Goal: Communication & Community: Answer question/provide support

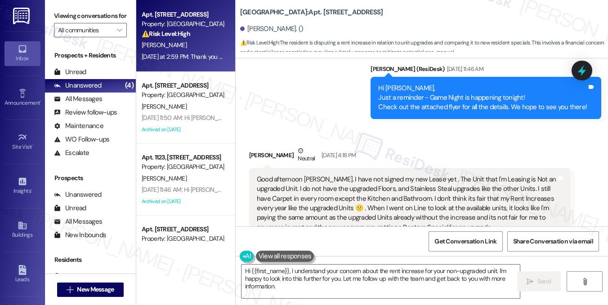
scroll to position [46, 0]
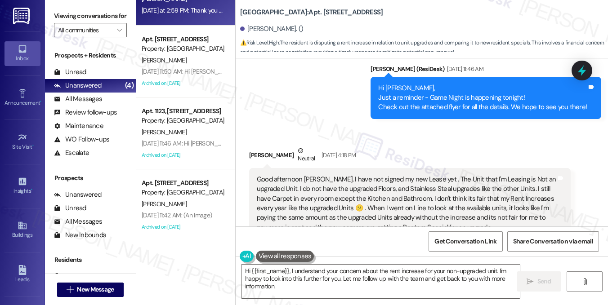
click at [292, 175] on div "Good afternoon [PERSON_NAME]. I have not signed my new Lease yet . The Unit tha…" at bounding box center [407, 204] width 300 height 58
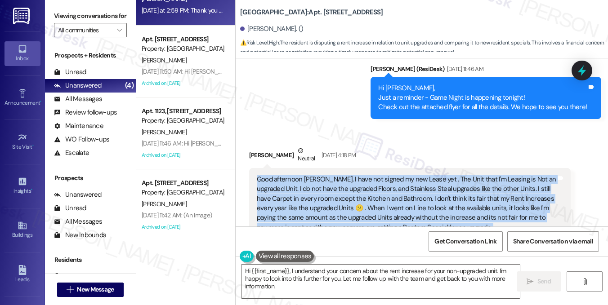
click at [292, 175] on div "Good afternoon [PERSON_NAME]. I have not signed my new Lease yet . The Unit tha…" at bounding box center [407, 204] width 300 height 58
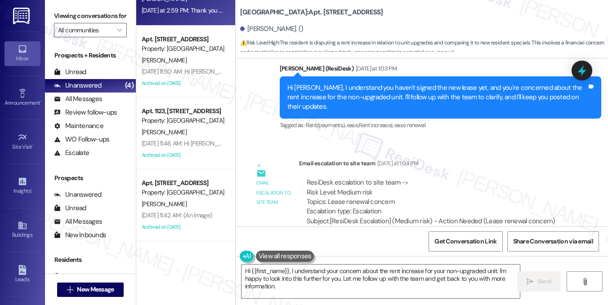
scroll to position [11152, 0]
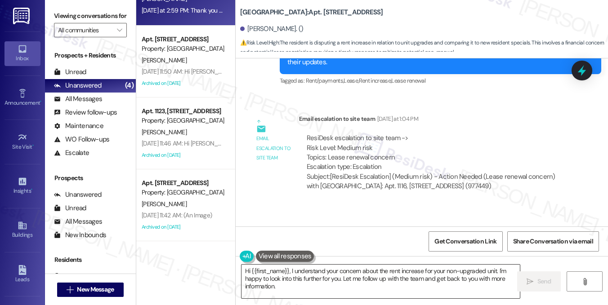
click at [286, 266] on textarea "Hi {{first_name}}, I understand your concern about the rent increase for your n…" at bounding box center [381, 282] width 278 height 34
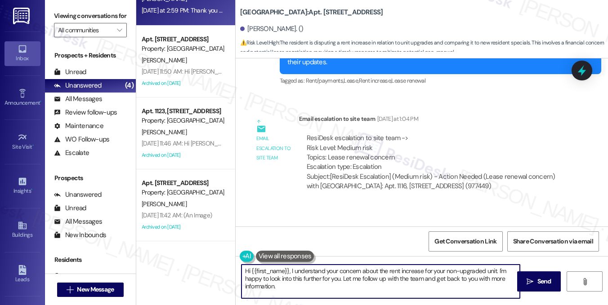
click at [286, 266] on textarea "Hi {{first_name}}, I understand your concern about the rent increase for your n…" at bounding box center [381, 282] width 278 height 34
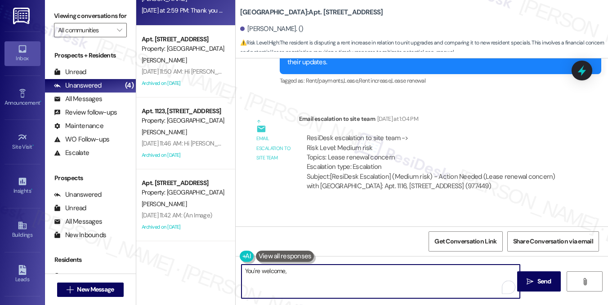
click at [254, 225] on div "[PERSON_NAME] [DATE] at 2:59 PM" at bounding box center [293, 231] width 89 height 13
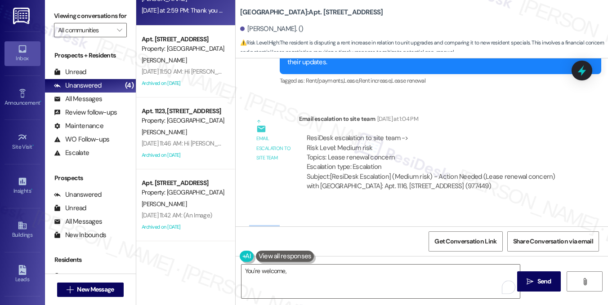
copy div "Clynesis"
click at [303, 275] on textarea "You're welcome," at bounding box center [381, 282] width 278 height 34
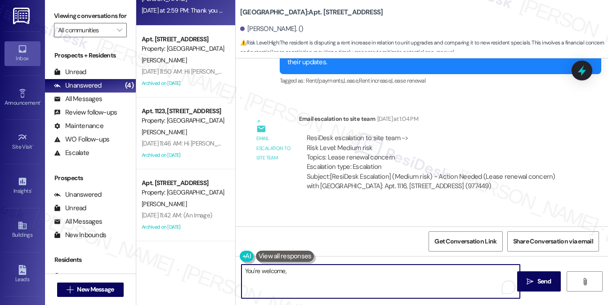
paste textarea "Clynesis"
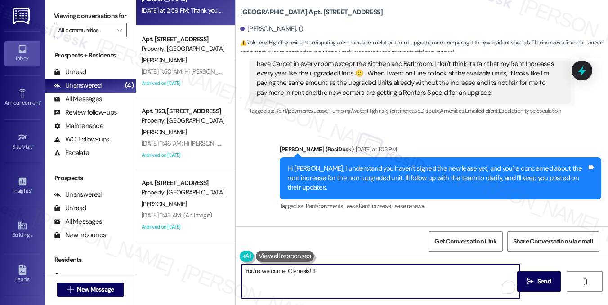
scroll to position [11017, 0]
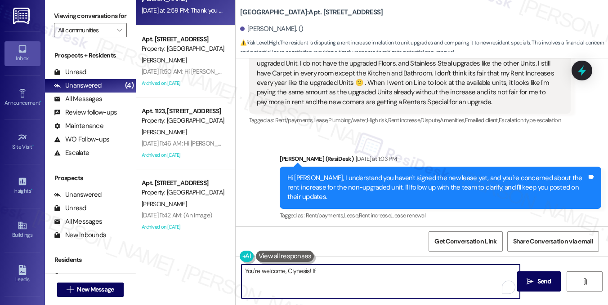
click at [367, 174] on div "Hi [PERSON_NAME], I understand you haven't signed the new lease yet, and you're…" at bounding box center [437, 188] width 300 height 29
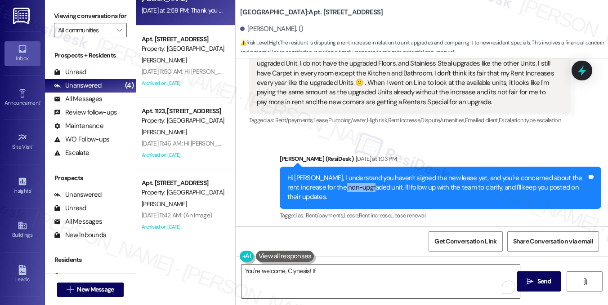
click at [367, 174] on div "Hi [PERSON_NAME], I understand you haven't signed the new lease yet, and you're…" at bounding box center [437, 188] width 300 height 29
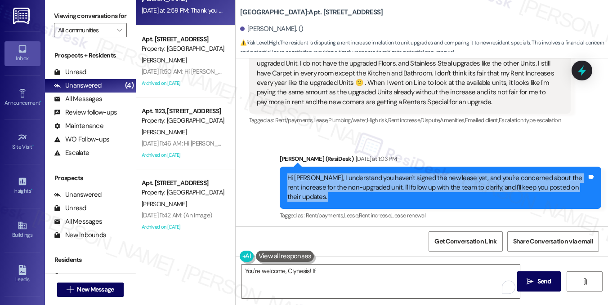
click at [367, 174] on div "Hi [PERSON_NAME], I understand you haven't signed the new lease yet, and you're…" at bounding box center [437, 188] width 300 height 29
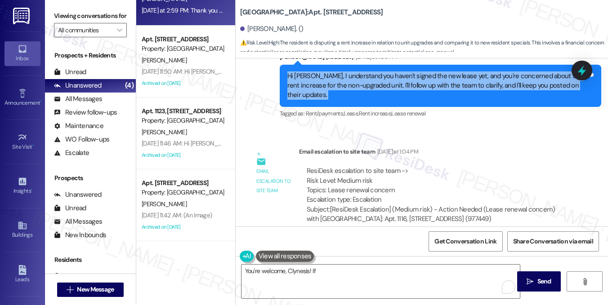
scroll to position [11152, 0]
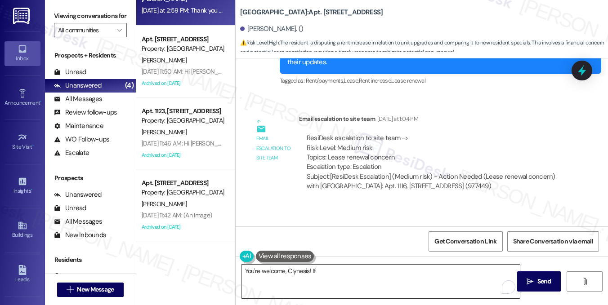
click at [325, 274] on textarea "You're welcome, Clynesis! If" at bounding box center [381, 282] width 278 height 34
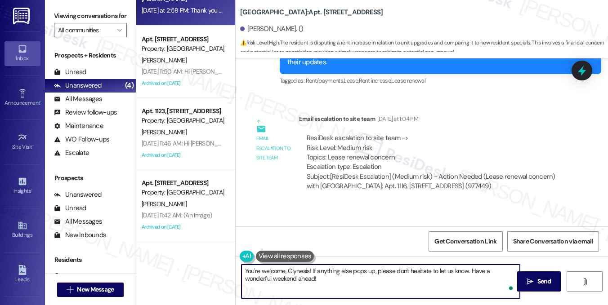
type textarea "You're welcome, Clynesis! If anything else pops up, please don't hesitate to le…"
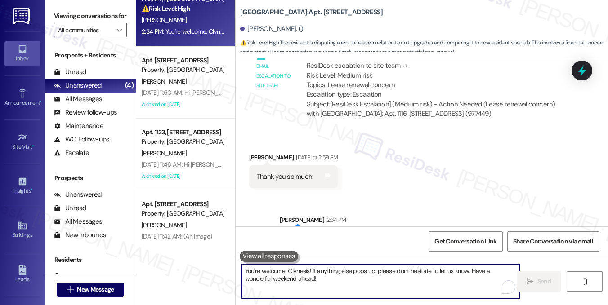
scroll to position [46, 0]
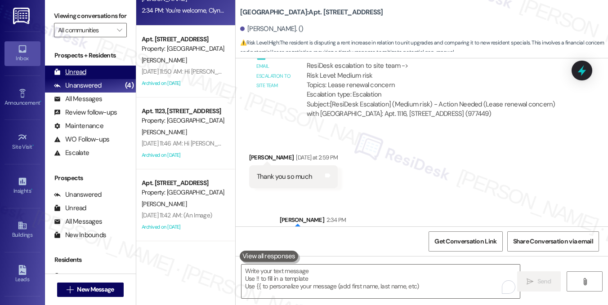
click at [84, 77] on div "Unread" at bounding box center [70, 71] width 32 height 9
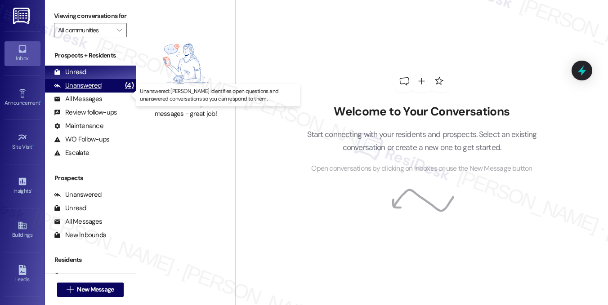
click at [88, 90] on div "Unanswered" at bounding box center [78, 85] width 48 height 9
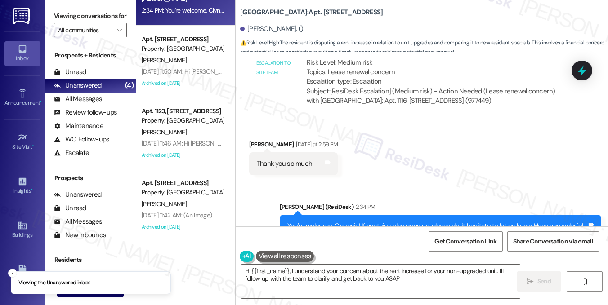
type textarea "Hi {{first_name}}, I understand your concern about the rent increase for your n…"
